Goal: Download file/media

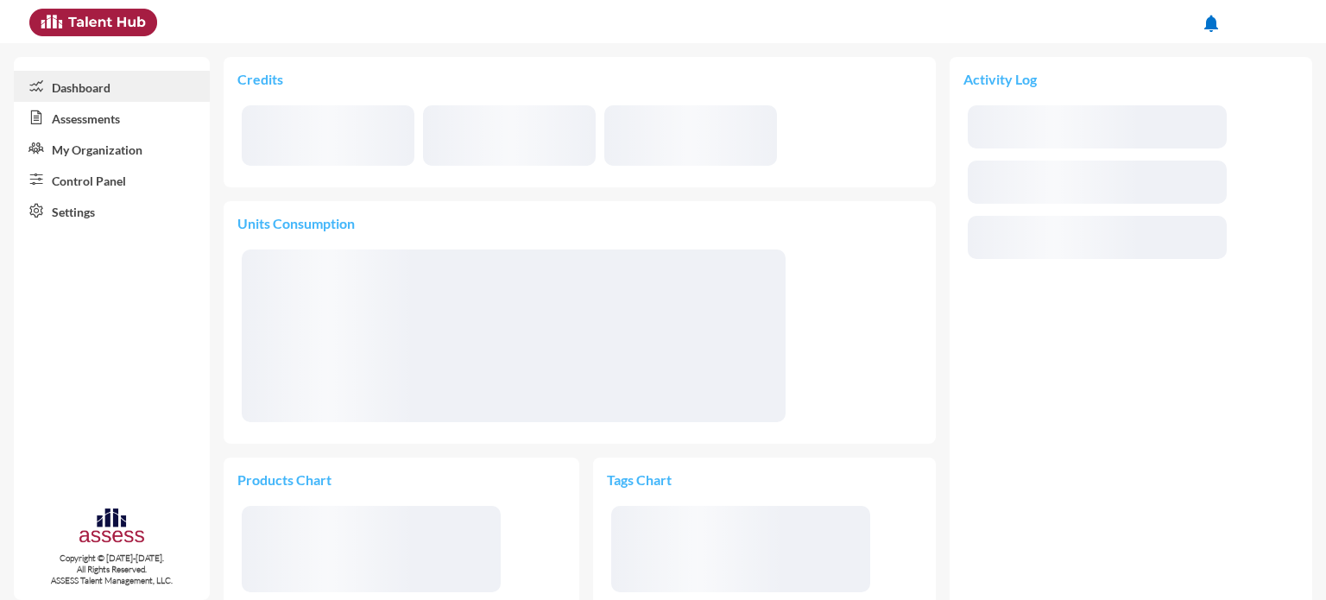
click at [114, 127] on link "Assessments" at bounding box center [112, 117] width 196 height 31
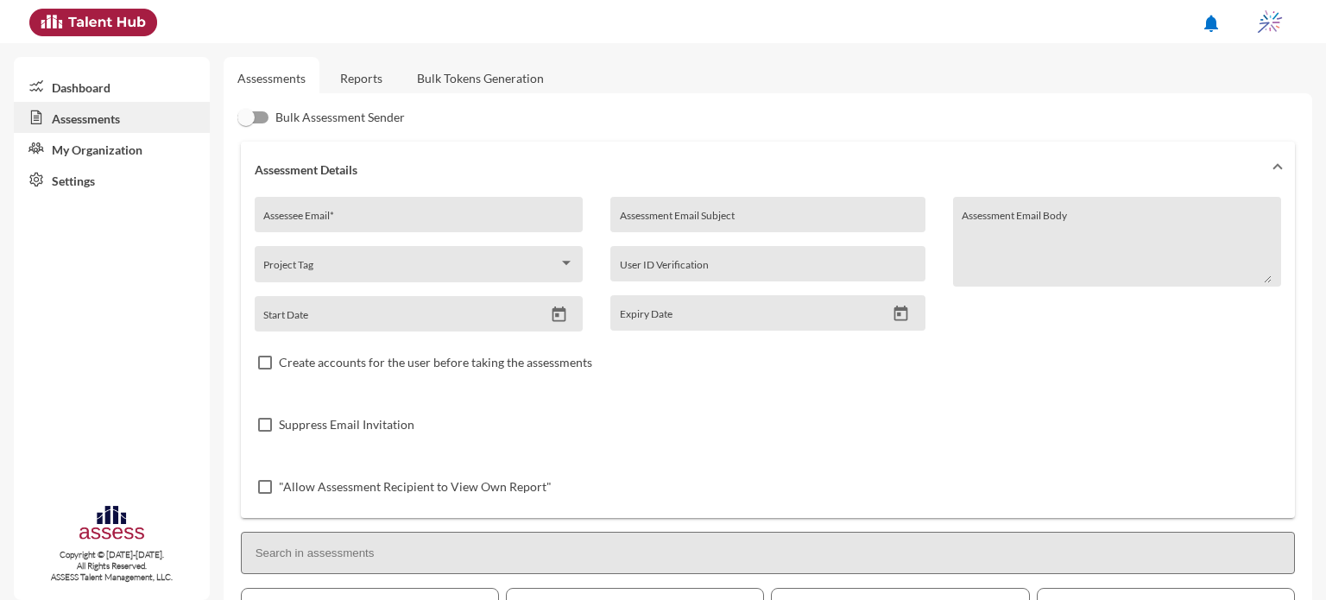
click at [368, 76] on link "Reports" at bounding box center [361, 78] width 70 height 42
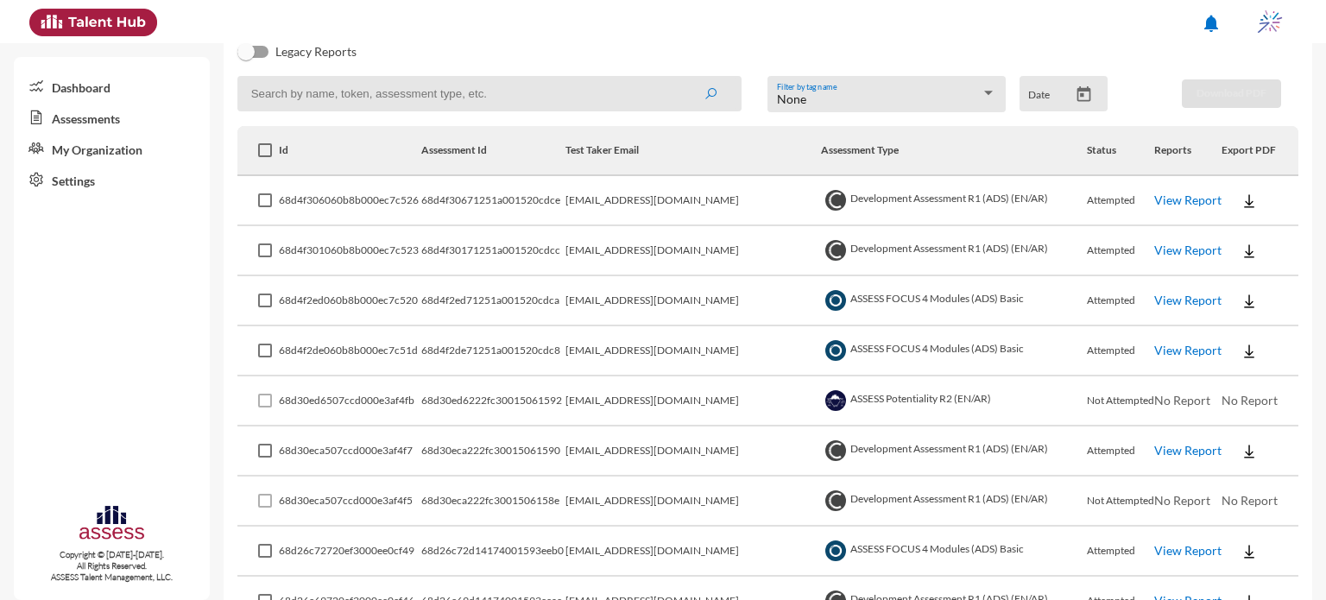
scroll to position [218, 0]
click at [1241, 347] on img at bounding box center [1249, 349] width 17 height 17
click at [1243, 374] on button "EN" at bounding box center [1256, 380] width 97 height 33
click at [1243, 296] on img at bounding box center [1249, 299] width 17 height 17
click at [1244, 338] on button "EN" at bounding box center [1256, 330] width 97 height 33
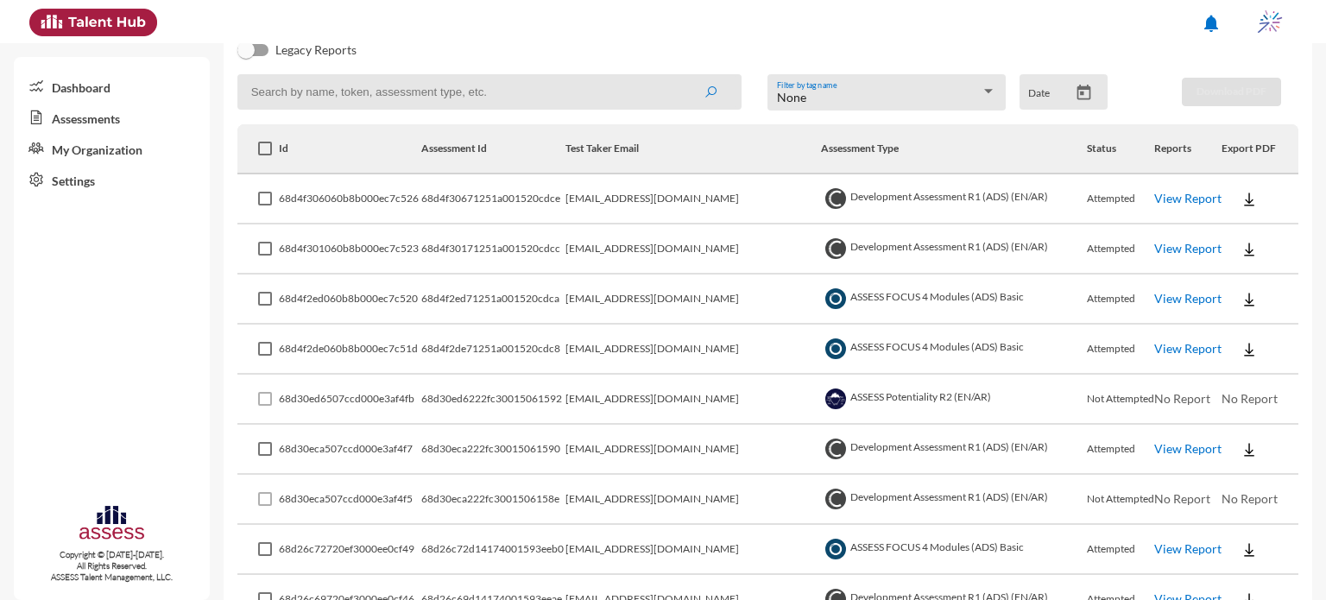
click at [1241, 244] on img at bounding box center [1249, 249] width 17 height 17
click at [1247, 286] on button "OCM / EN" at bounding box center [1267, 281] width 118 height 33
click at [1241, 201] on img at bounding box center [1249, 199] width 17 height 17
click at [1250, 226] on button "OCM / EN" at bounding box center [1267, 231] width 118 height 33
